Goal: Find contact information: Find contact information

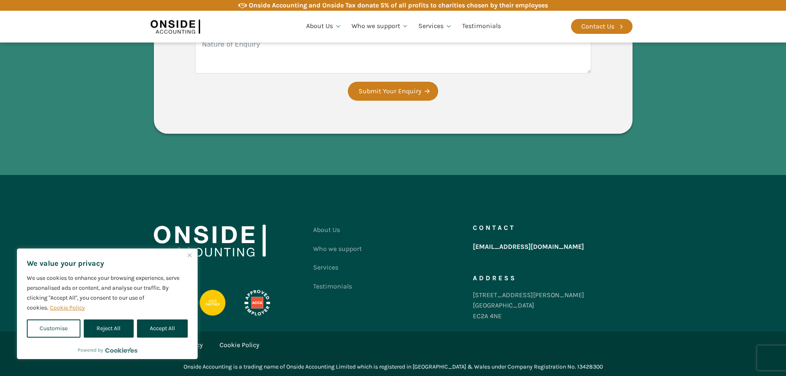
scroll to position [1581, 0]
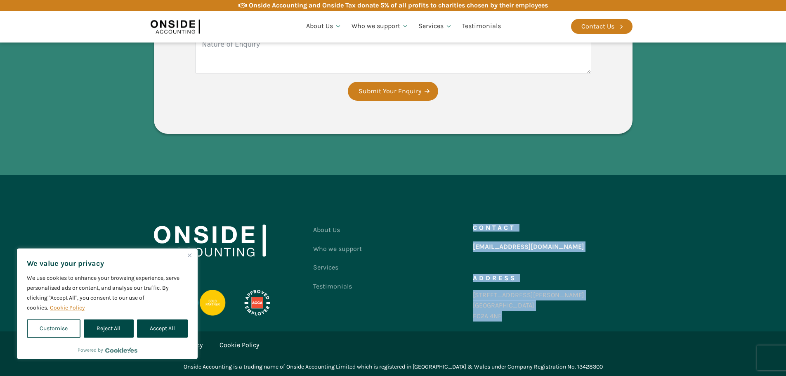
drag, startPoint x: 507, startPoint y: 315, endPoint x: 471, endPoint y: 300, distance: 39.0
click at [471, 300] on div "About Us Who we support Services Testimonials Contact us Contact [EMAIL_ADDRESS…" at bounding box center [393, 274] width 479 height 109
click at [502, 301] on div "86-90 Paul Street London EC2A 4NE" at bounding box center [528, 306] width 111 height 32
click at [508, 313] on div "86-90 Paul Street London EC2A 4NE" at bounding box center [528, 306] width 111 height 32
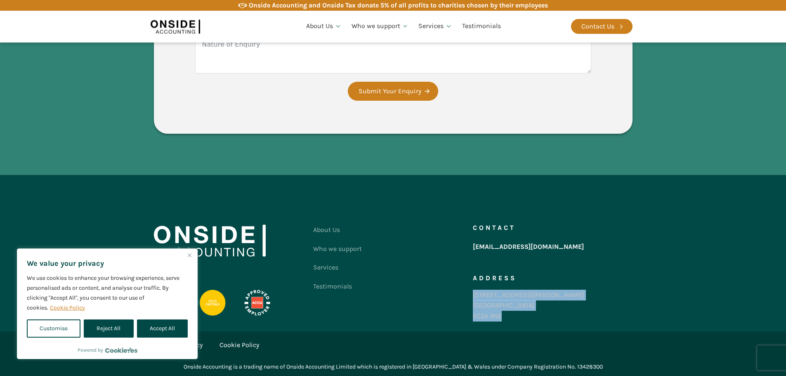
drag, startPoint x: 502, startPoint y: 315, endPoint x: 473, endPoint y: 300, distance: 32.3
click at [473, 300] on div "86-90 Paul Street London EC2A 4NE" at bounding box center [528, 306] width 111 height 32
copy div "86-90 Paul Street London EC2A 4NE"
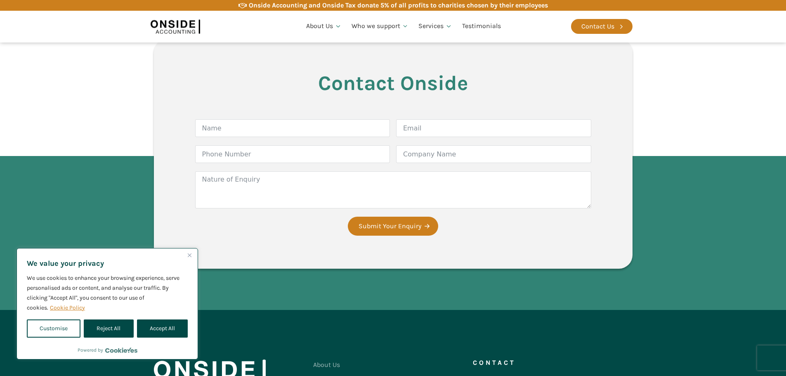
scroll to position [1581, 0]
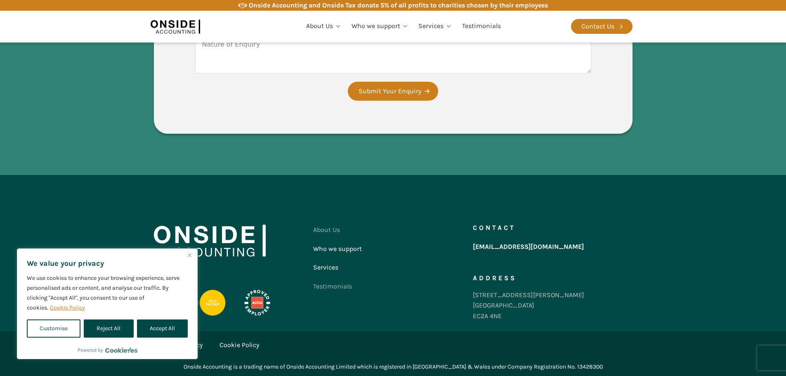
drag, startPoint x: 326, startPoint y: 260, endPoint x: 325, endPoint y: 251, distance: 9.1
drag, startPoint x: 325, startPoint y: 251, endPoint x: 398, endPoint y: 220, distance: 78.9
click at [396, 220] on div "About Us Who we support Services Testimonials Contact us Contact [EMAIL_ADDRESS…" at bounding box center [393, 253] width 495 height 156
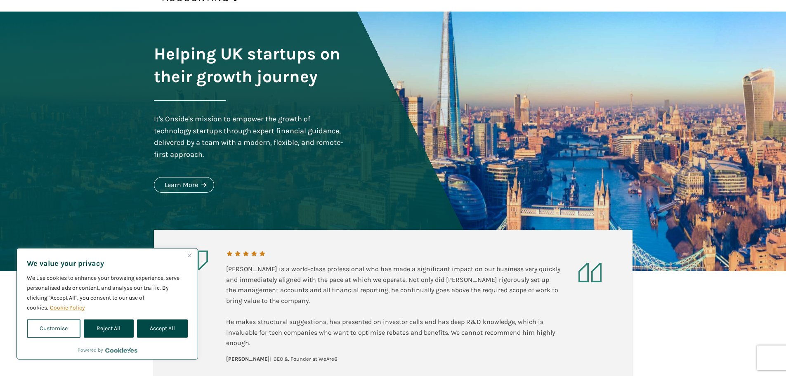
scroll to position [0, 0]
